Goal: Transaction & Acquisition: Purchase product/service

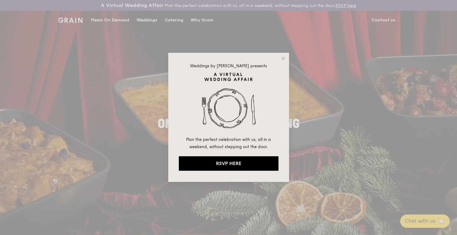
click at [177, 18] on div "Weddings by [PERSON_NAME] presents Plan the perfect celebration with us, all in…" at bounding box center [228, 117] width 457 height 235
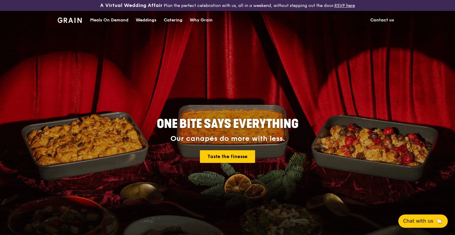
click at [173, 21] on div "Catering" at bounding box center [173, 20] width 19 height 18
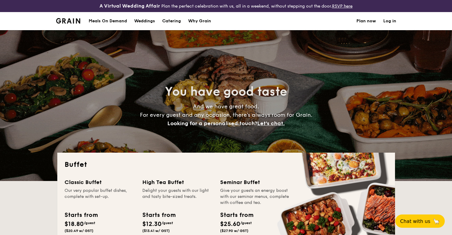
select select
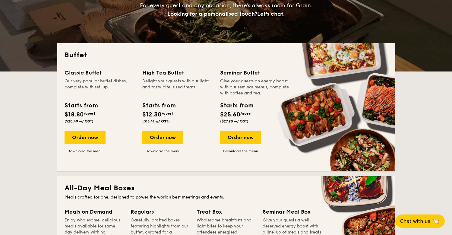
scroll to position [119, 0]
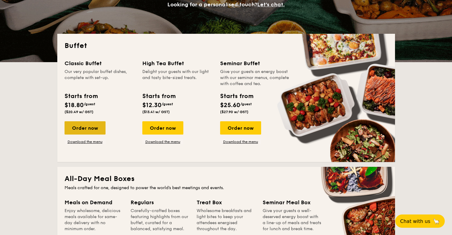
click at [100, 127] on div "Order now" at bounding box center [85, 127] width 41 height 13
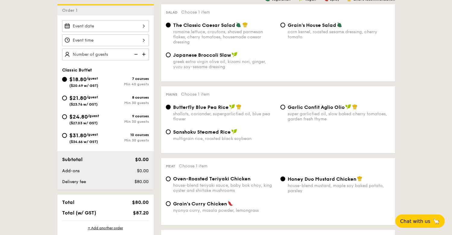
scroll to position [179, 0]
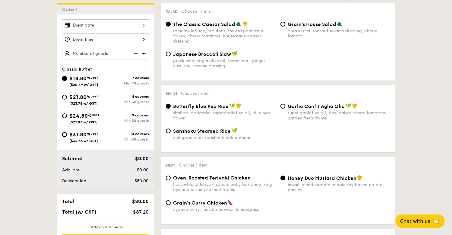
scroll to position [119, 0]
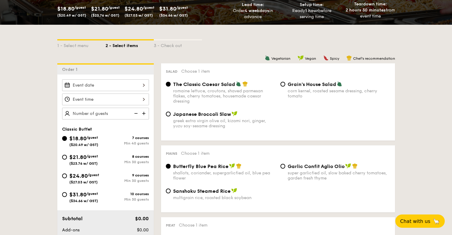
select select
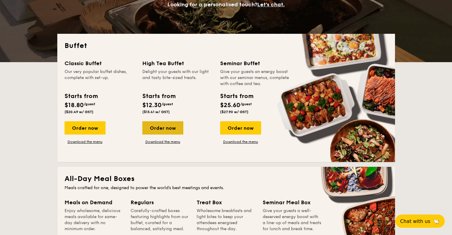
click at [171, 129] on div "Order now" at bounding box center [162, 127] width 41 height 13
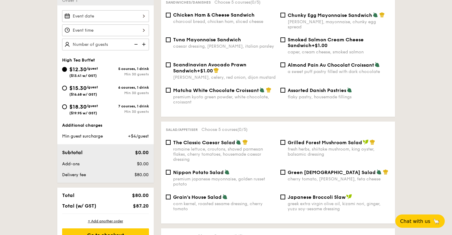
scroll to position [84, 0]
